Goal: Transaction & Acquisition: Subscribe to service/newsletter

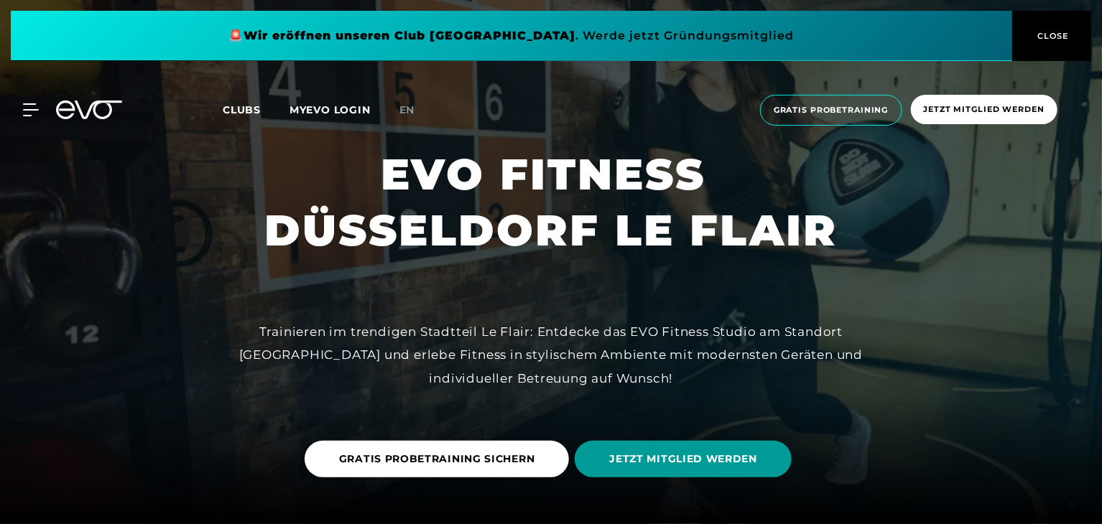
click at [645, 463] on span "JETZT MITGLIED WERDEN" at bounding box center [683, 459] width 148 height 15
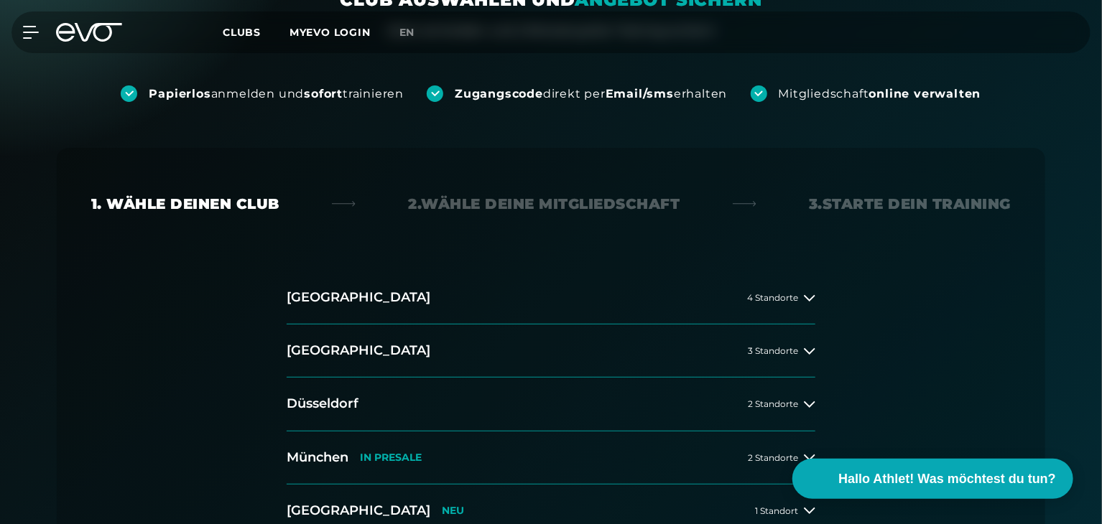
scroll to position [342, 0]
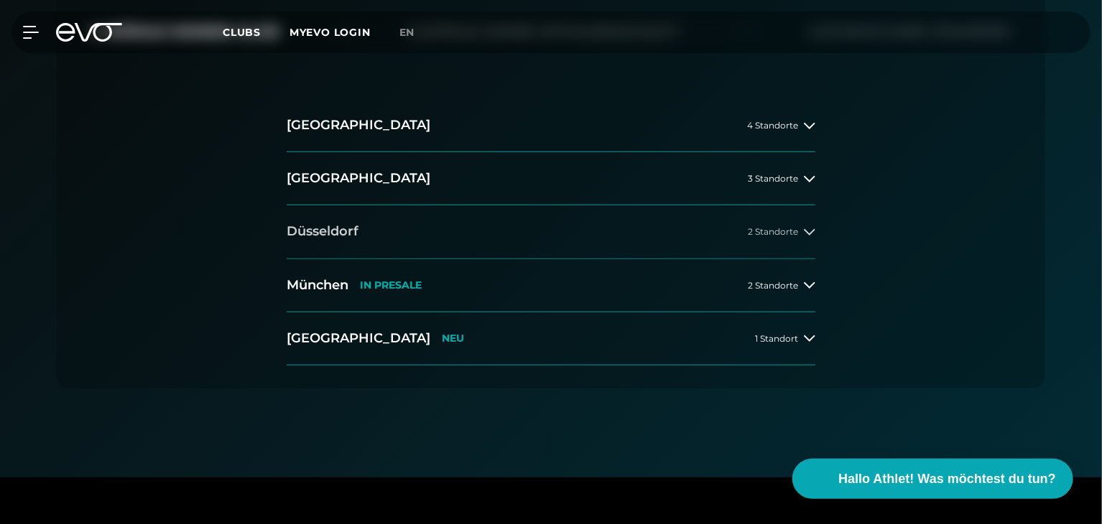
click at [386, 236] on button "Düsseldorf 2 Standorte" at bounding box center [551, 231] width 529 height 53
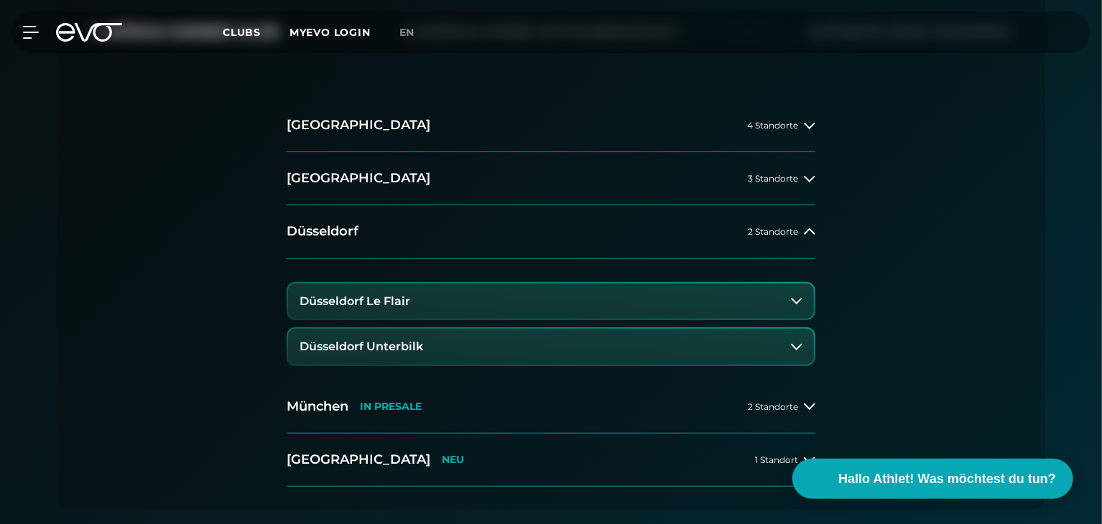
click at [464, 292] on button "Düsseldorf Le Flair" at bounding box center [551, 302] width 526 height 36
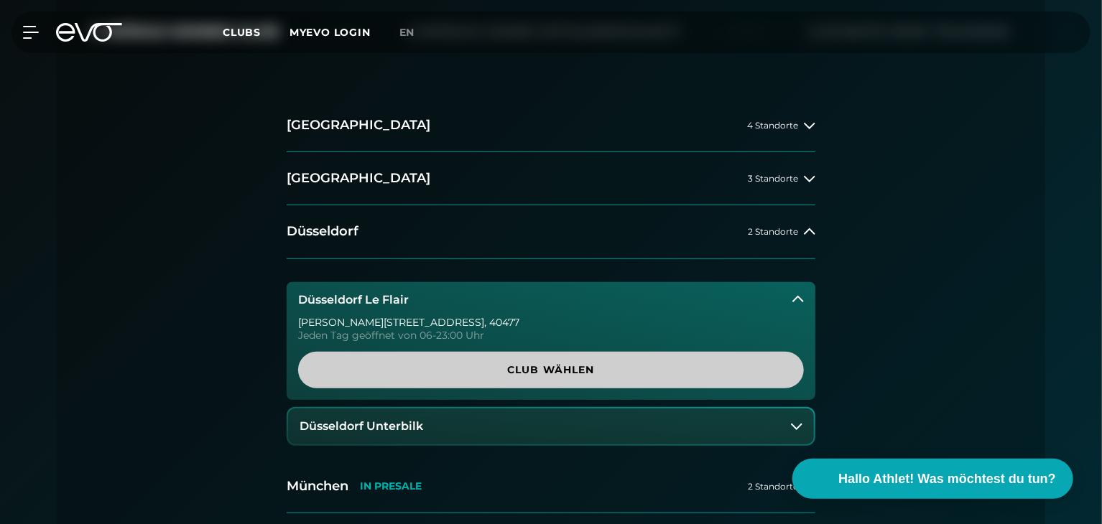
click at [524, 365] on span "Club wählen" at bounding box center [551, 370] width 437 height 15
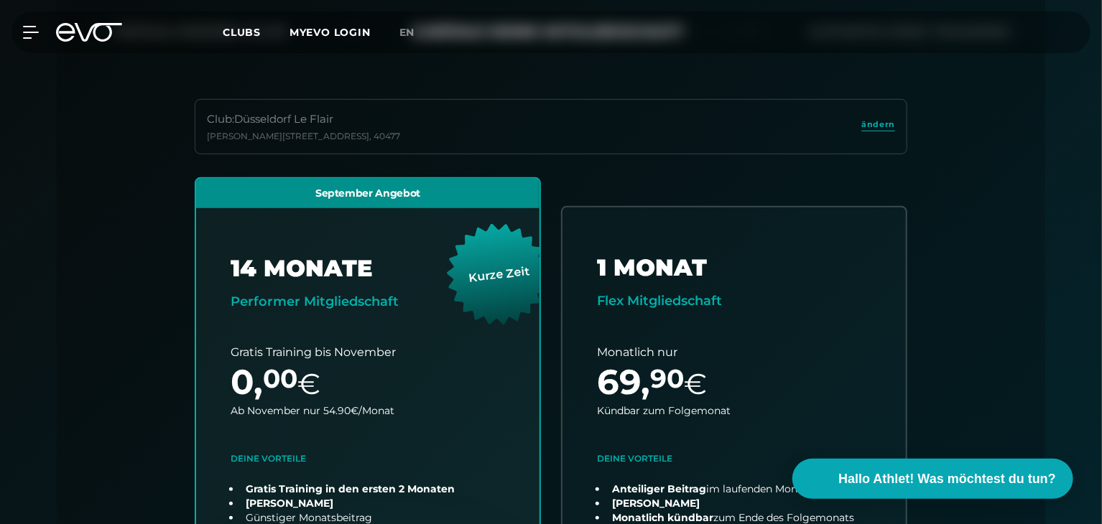
scroll to position [318, 0]
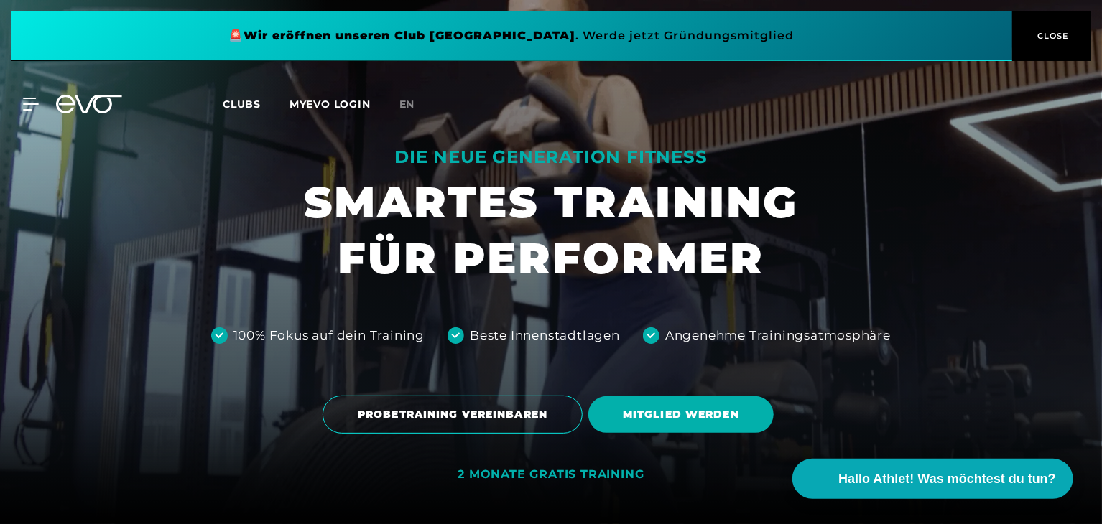
click at [1074, 39] on span "CLOSE" at bounding box center [1051, 35] width 79 height 13
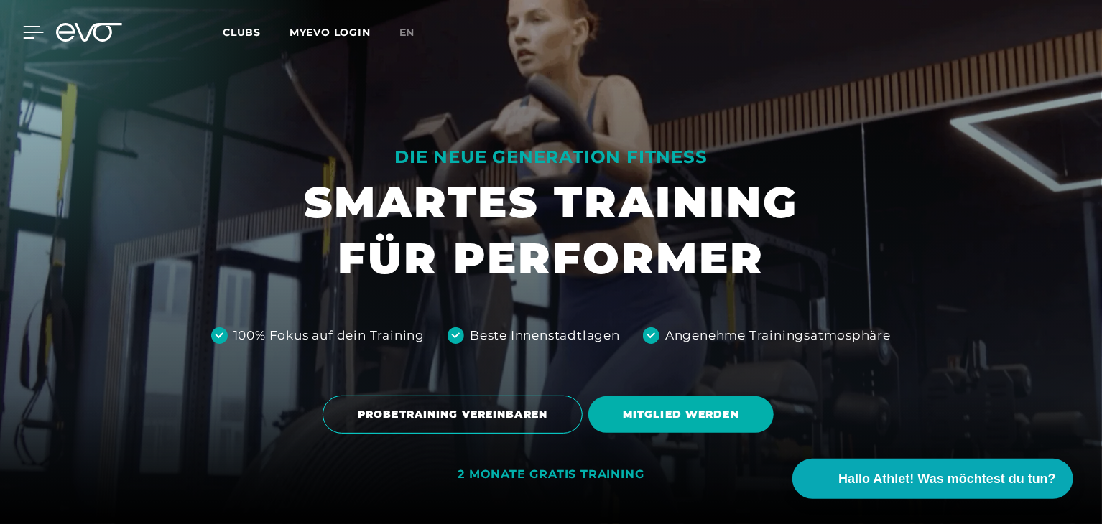
click at [36, 34] on icon at bounding box center [33, 32] width 21 height 13
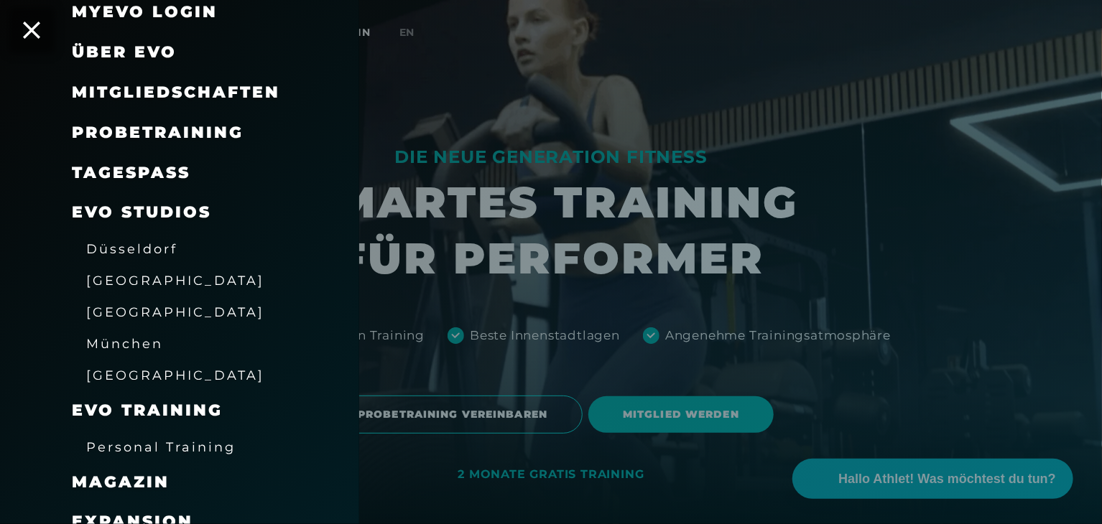
scroll to position [80, 0]
click at [145, 247] on span "Düsseldorf" at bounding box center [131, 248] width 91 height 15
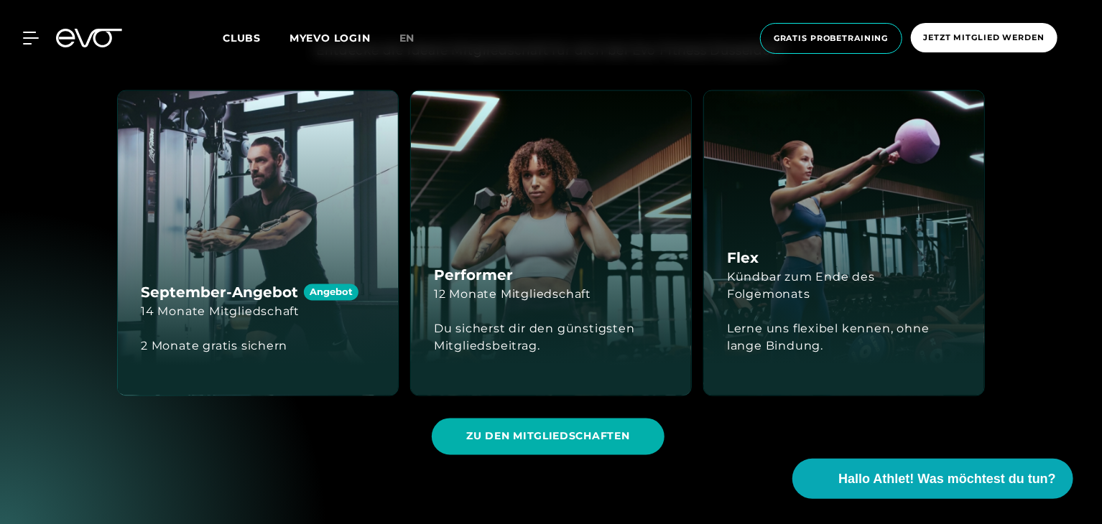
scroll to position [1203, 0]
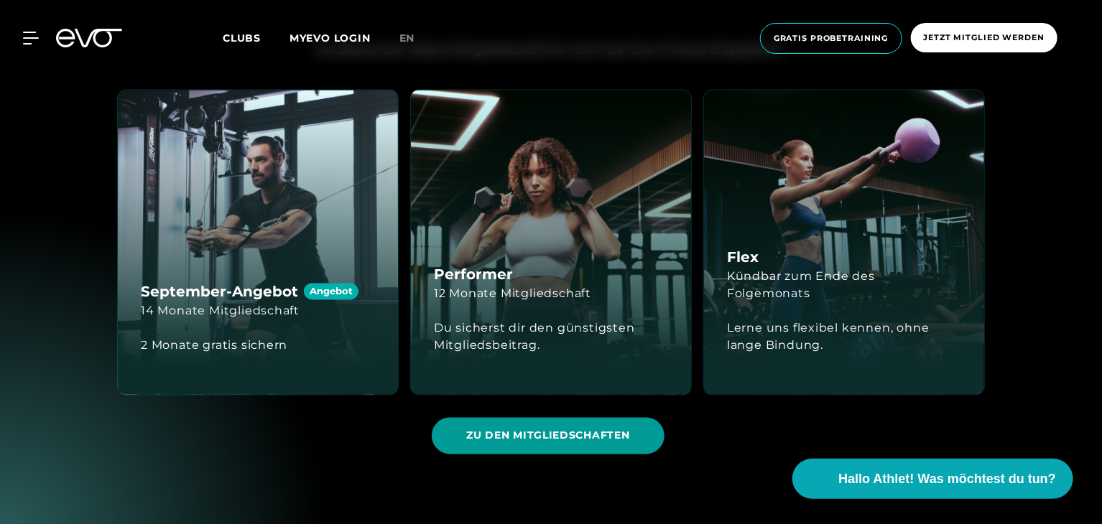
click at [517, 449] on span "ZU DEN MITGLIEDSCHAFTEN" at bounding box center [548, 436] width 232 height 37
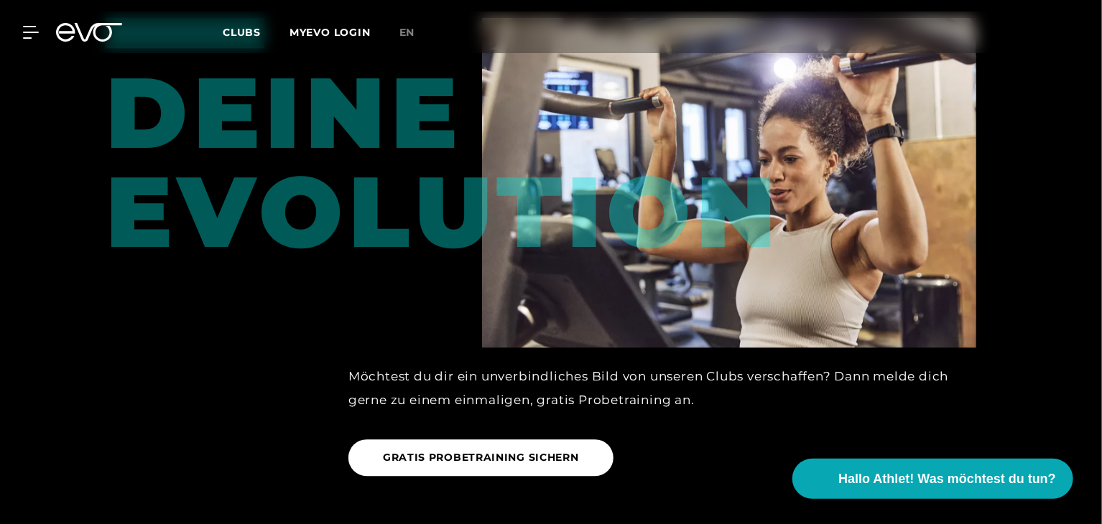
scroll to position [1936, 0]
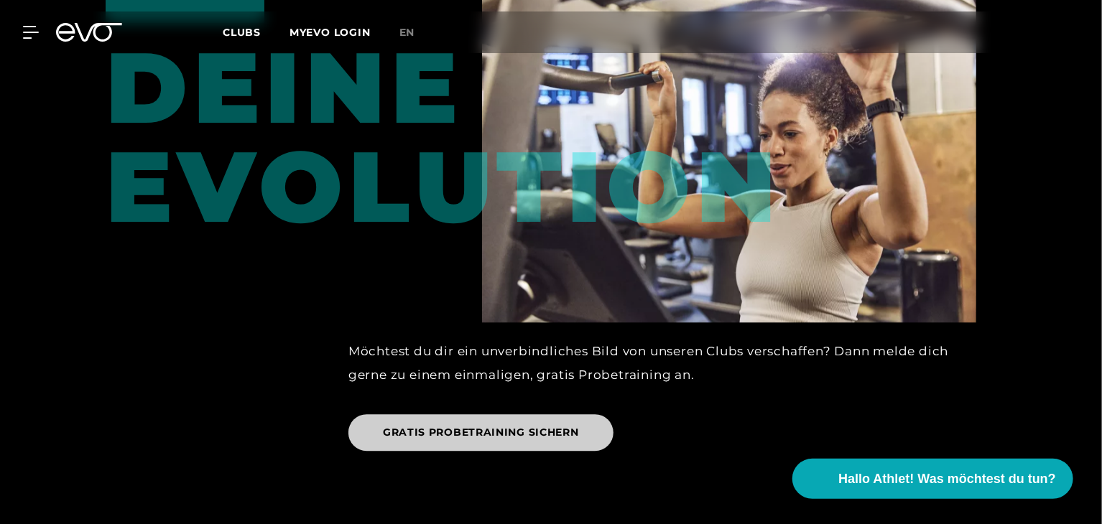
click at [478, 420] on span "GRATIS PROBETRAINING SICHERN" at bounding box center [480, 433] width 265 height 37
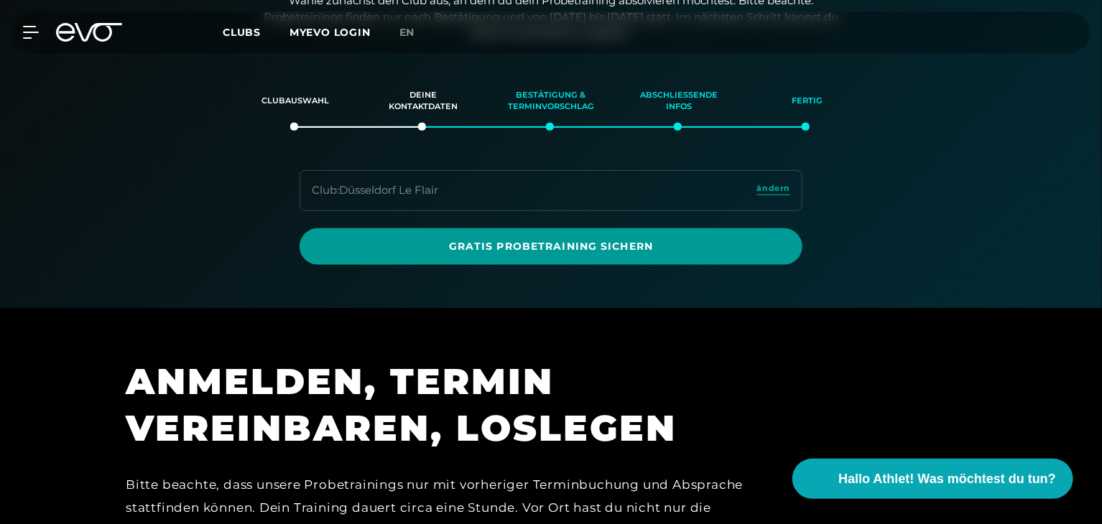
scroll to position [246, 0]
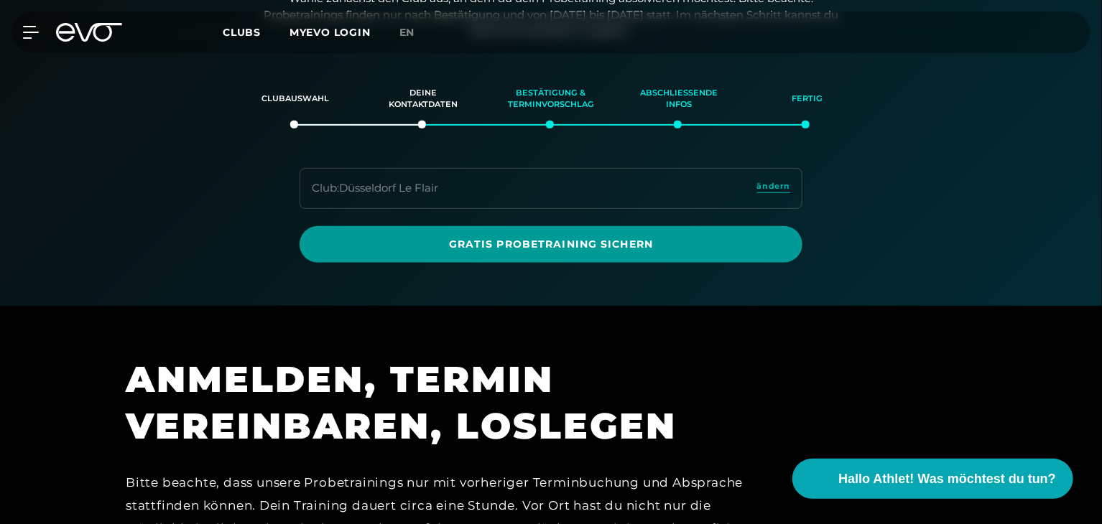
click at [420, 238] on span "Gratis Probetraining sichern" at bounding box center [551, 244] width 434 height 15
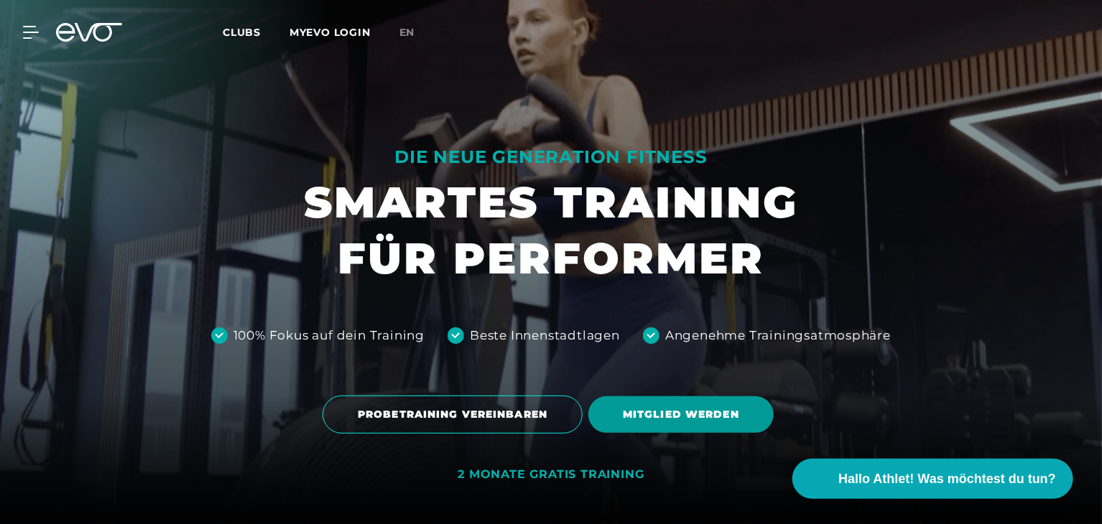
click at [716, 403] on span "MITGLIED WERDEN" at bounding box center [680, 415] width 185 height 37
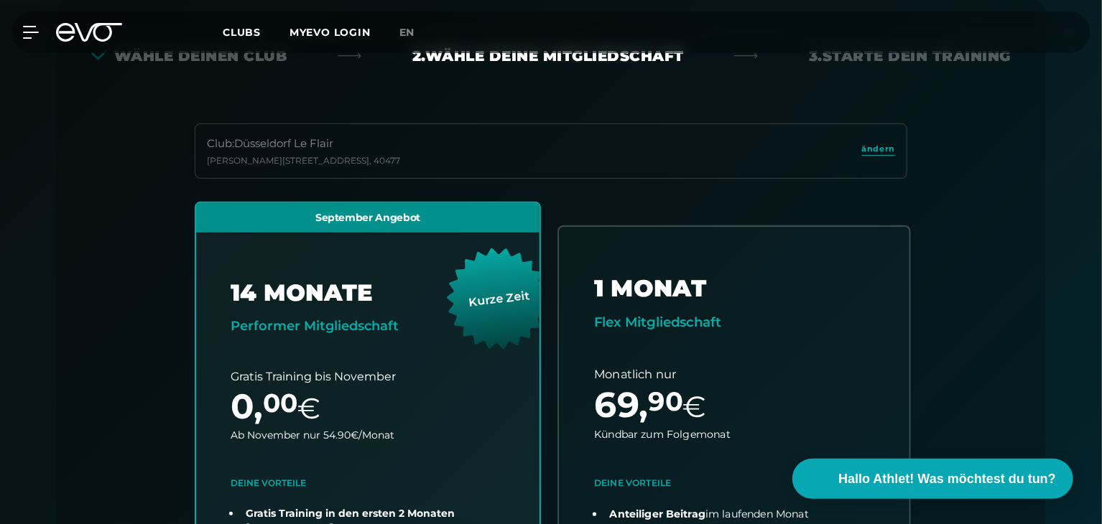
scroll to position [544, 0]
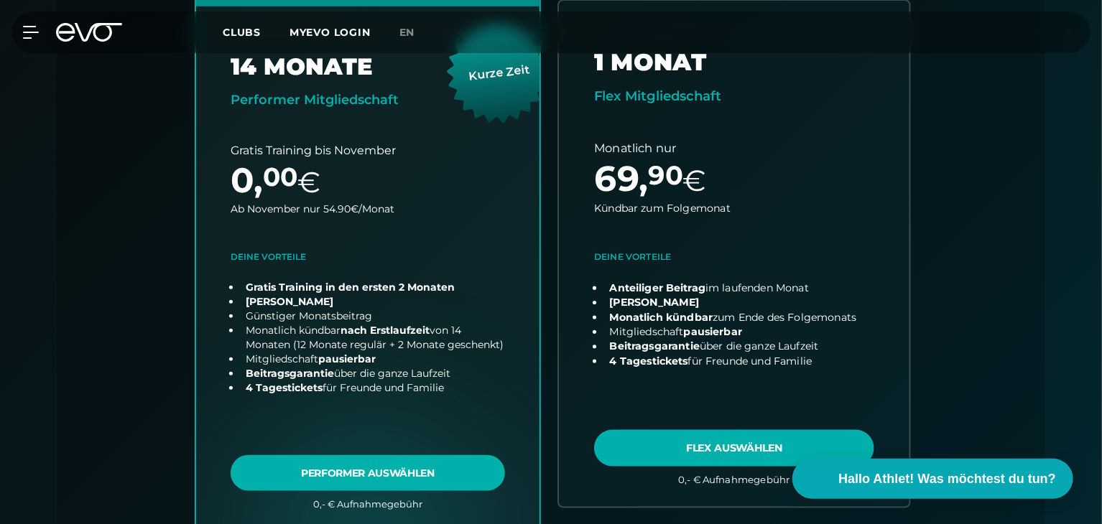
click at [712, 277] on link "choose plan" at bounding box center [734, 254] width 351 height 506
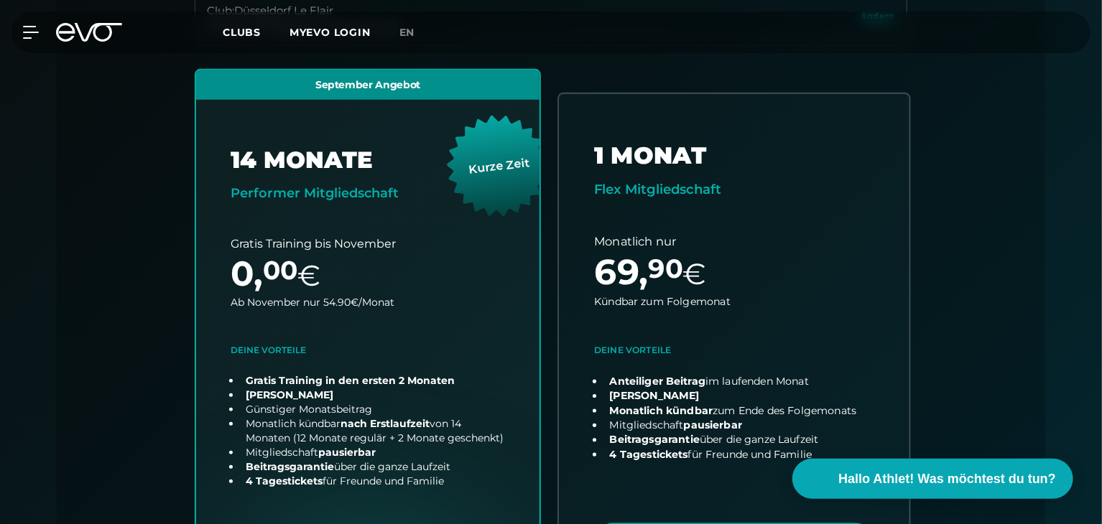
scroll to position [0, 0]
